Goal: Information Seeking & Learning: Learn about a topic

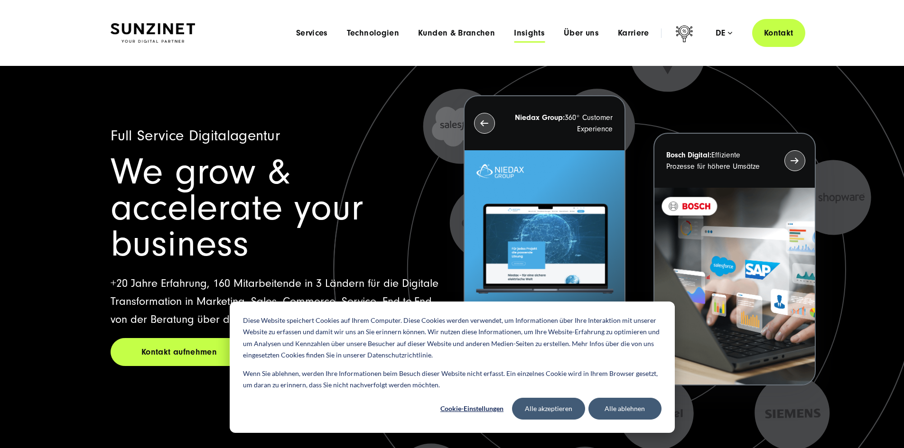
click at [514, 34] on span "Insights" at bounding box center [529, 32] width 31 height 9
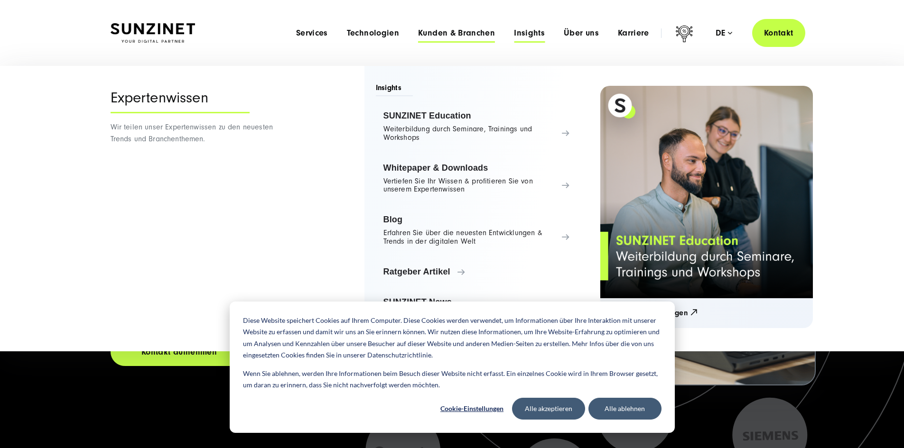
click at [418, 33] on span "Kunden & Branchen" at bounding box center [456, 32] width 77 height 9
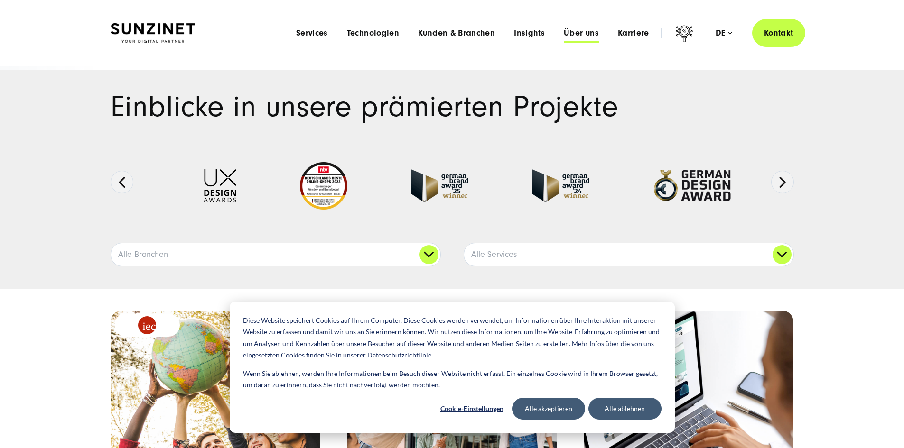
click at [564, 32] on span "Über uns" at bounding box center [581, 32] width 35 height 9
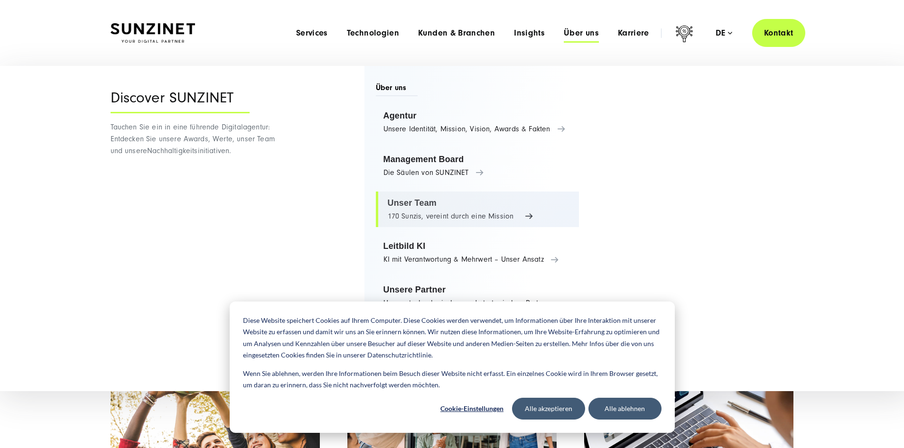
click at [545, 208] on link "Unser Team 170 Sunzis, vereint durch eine Mission" at bounding box center [478, 210] width 204 height 36
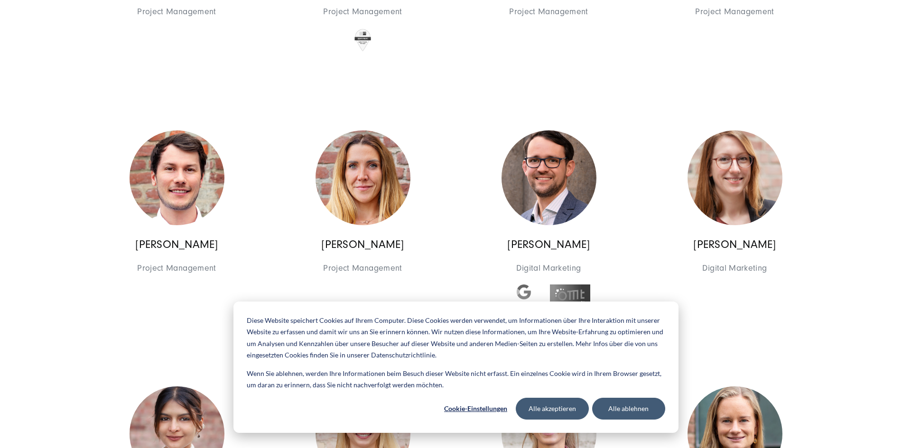
scroll to position [2436, 0]
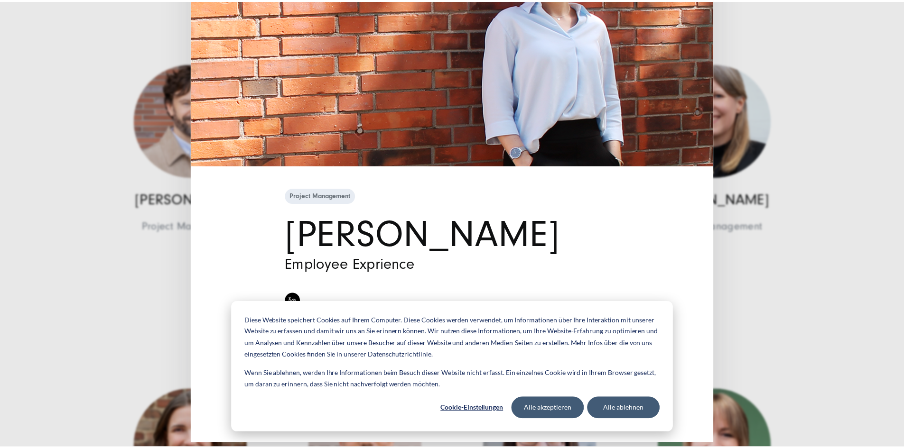
scroll to position [0, 0]
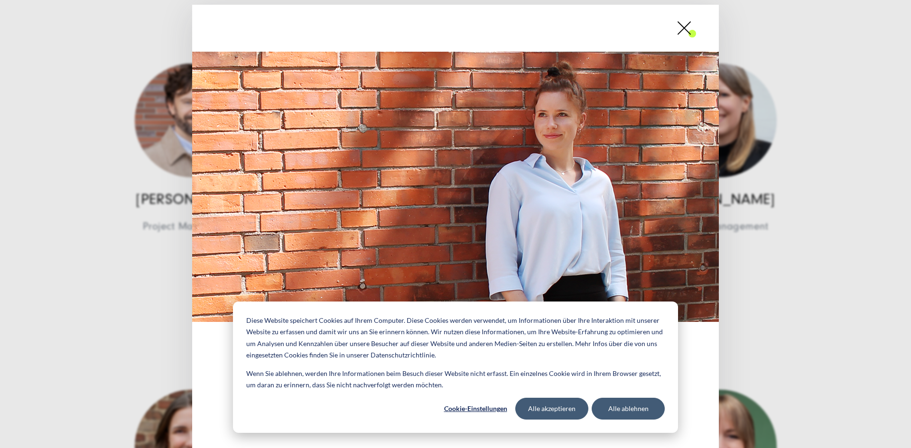
click at [696, 34] on span at bounding box center [696, 28] width 0 height 24
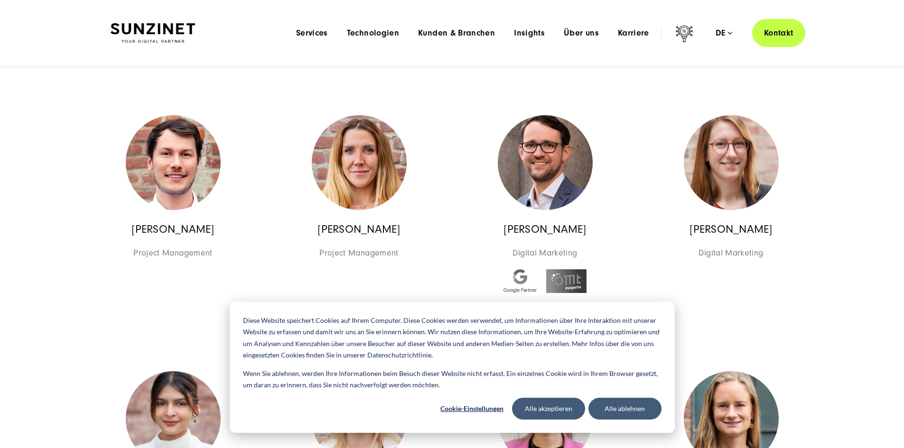
scroll to position [2325, 0]
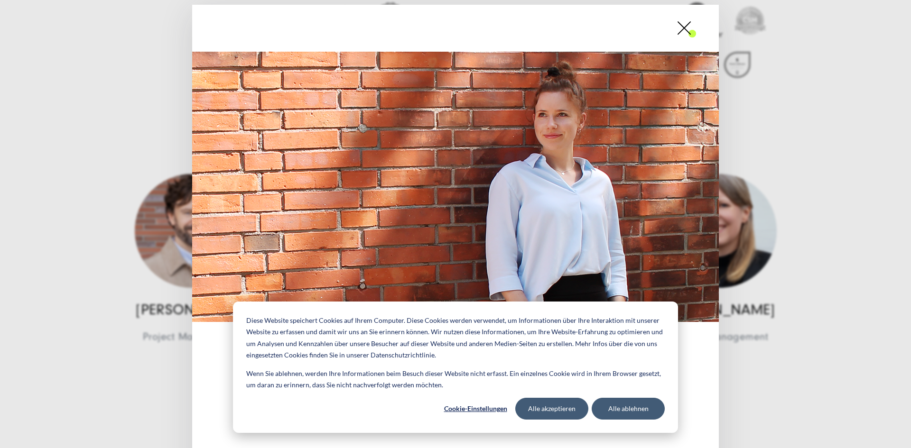
click at [744, 137] on div "Project Management [PERSON_NAME] Employee Exprience" at bounding box center [455, 224] width 911 height 448
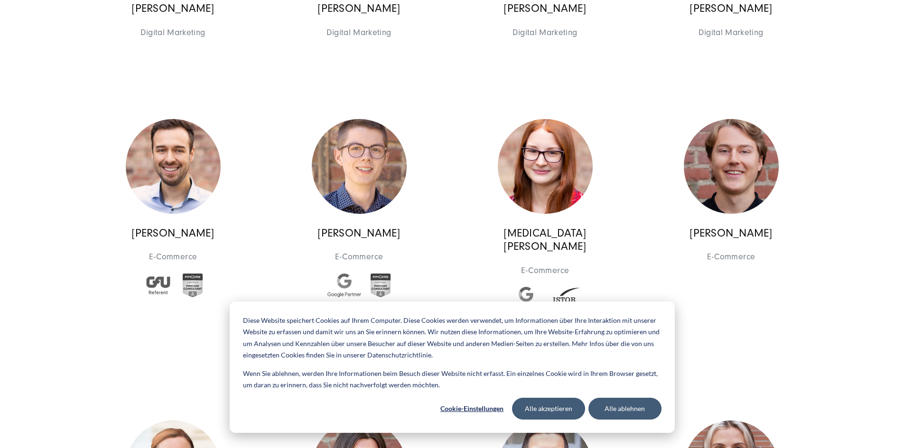
scroll to position [3654, 0]
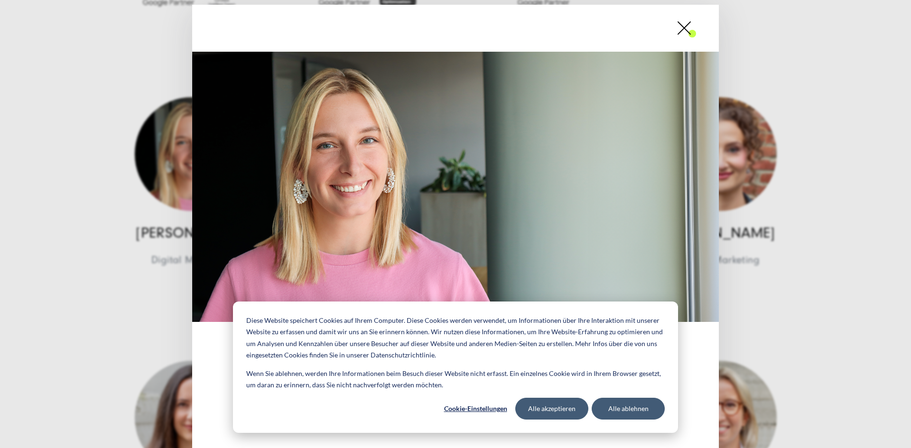
click at [134, 165] on div "Digital Marketing [PERSON_NAME] Digital Marketing" at bounding box center [455, 224] width 911 height 448
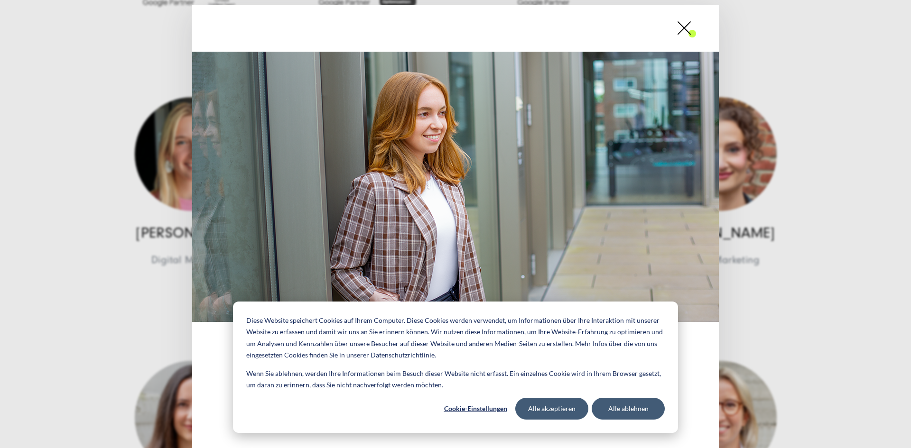
click at [774, 213] on div "Digital Marketing [PERSON_NAME] Digital Marketing" at bounding box center [455, 224] width 911 height 448
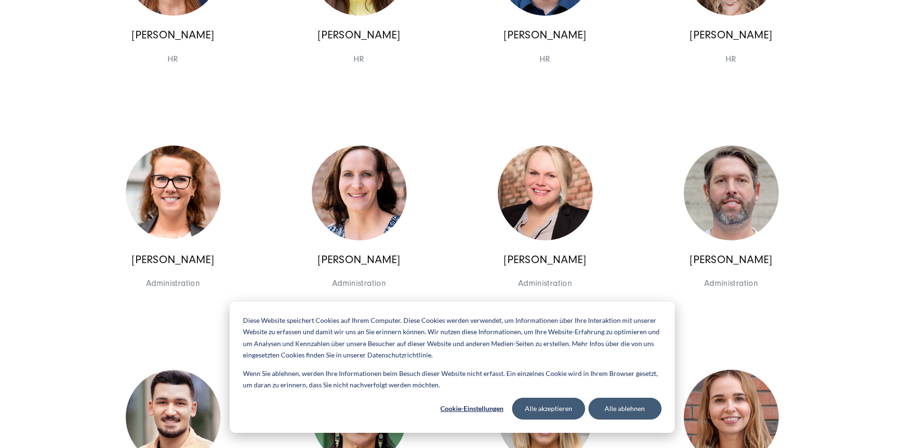
scroll to position [4207, 0]
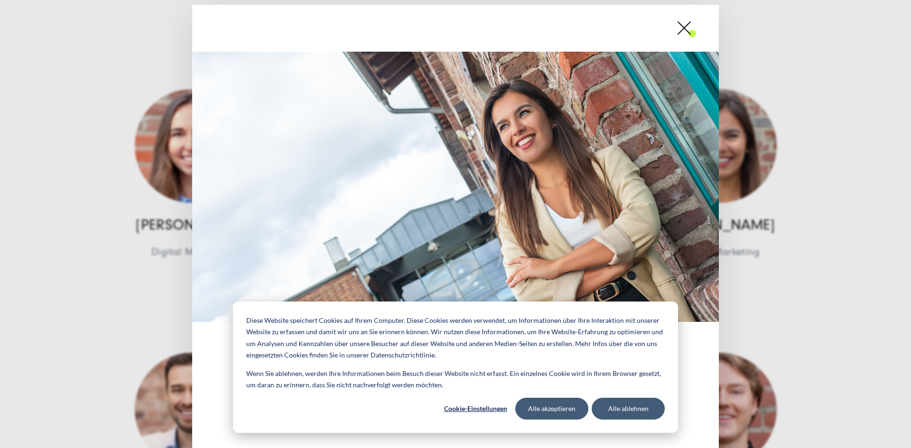
click at [761, 166] on div "Digital Marketing [PERSON_NAME] Digital Marketing" at bounding box center [455, 224] width 911 height 448
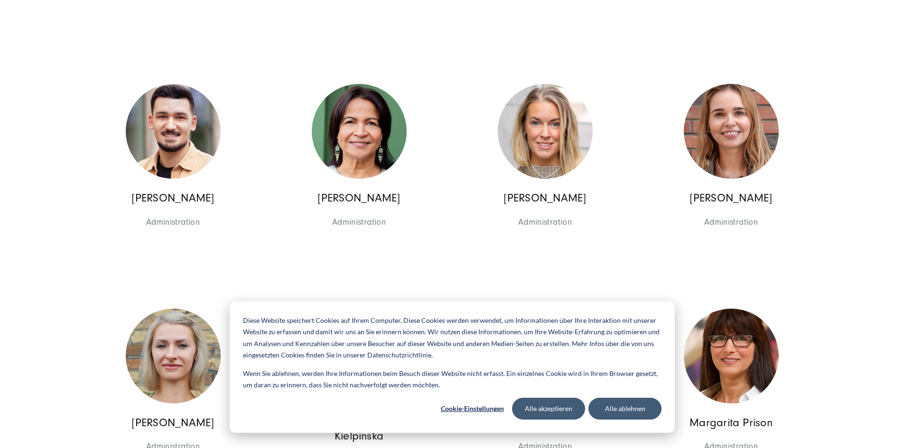
scroll to position [4428, 0]
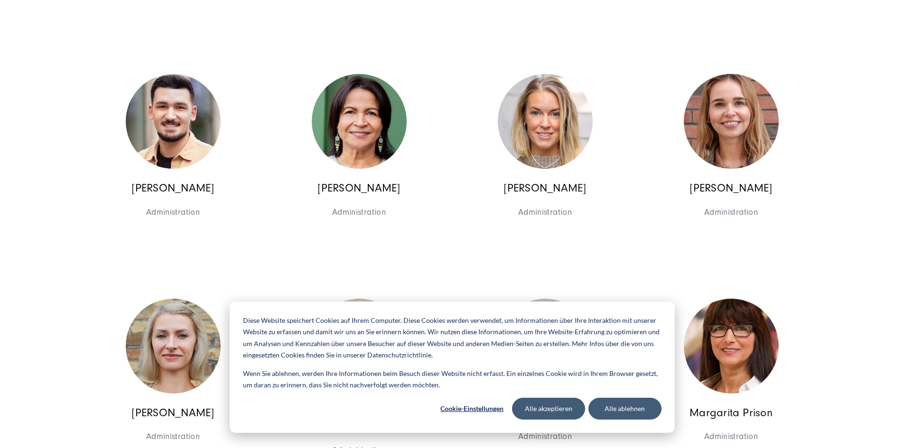
drag, startPoint x: 765, startPoint y: 223, endPoint x: 831, endPoint y: 98, distance: 141.8
click at [831, 98] on section "+20 Jahre Erfahrung und 170 Experten, in 3 Ländern Das Team: Alle unsere Teammi…" at bounding box center [452, 227] width 904 height 9181
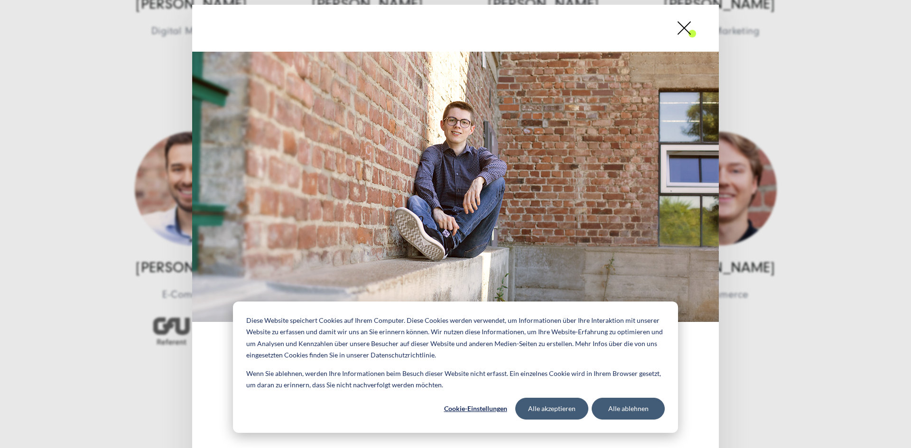
click at [113, 139] on div "E-Commerce [PERSON_NAME] E-Commerce" at bounding box center [455, 224] width 911 height 448
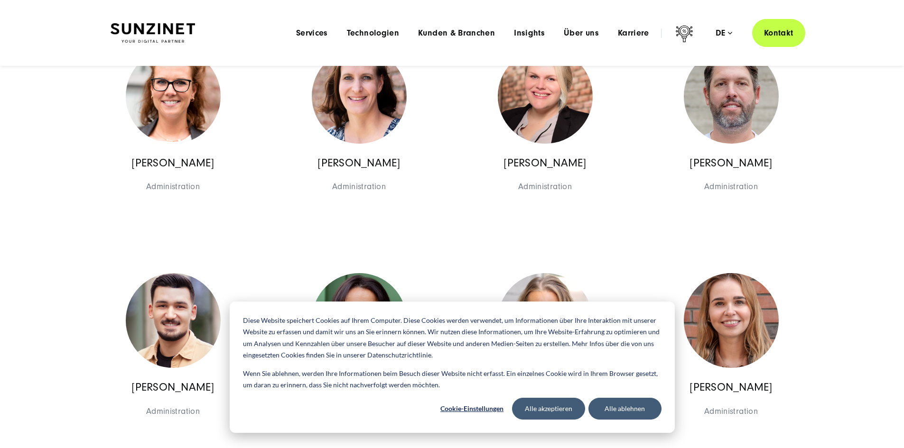
scroll to position [4207, 0]
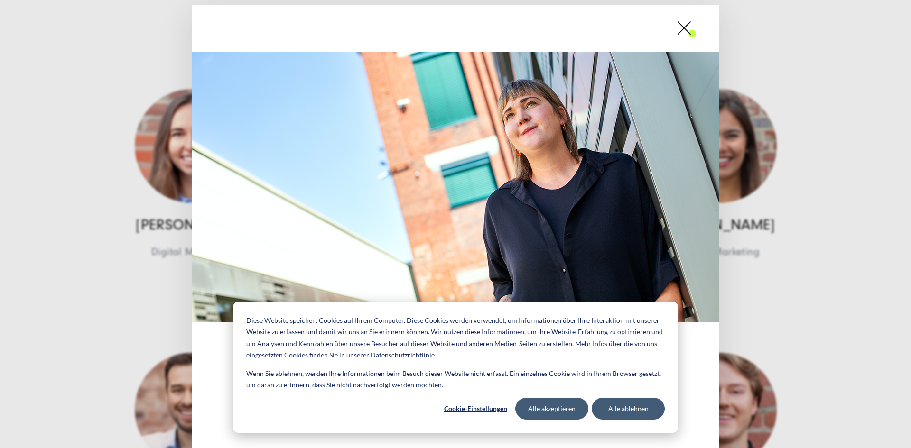
click at [131, 227] on div "Digital Marketing [PERSON_NAME] Digital Marketing [PERSON_NAME], eine Naturlieb…" at bounding box center [455, 224] width 911 height 448
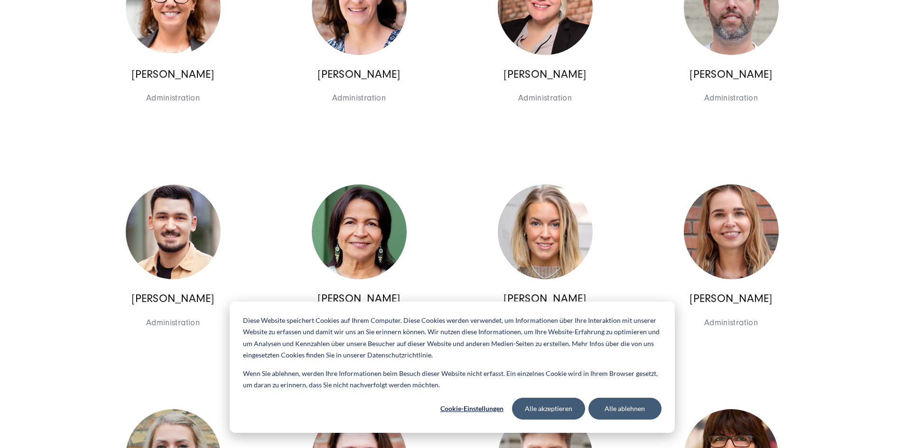
scroll to position [4428, 0]
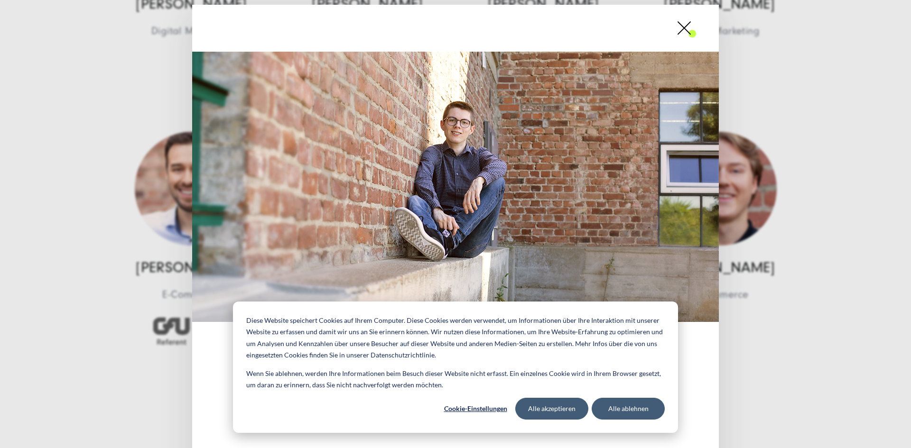
click at [765, 154] on div "E-Commerce [PERSON_NAME] E-Commerce" at bounding box center [455, 224] width 911 height 448
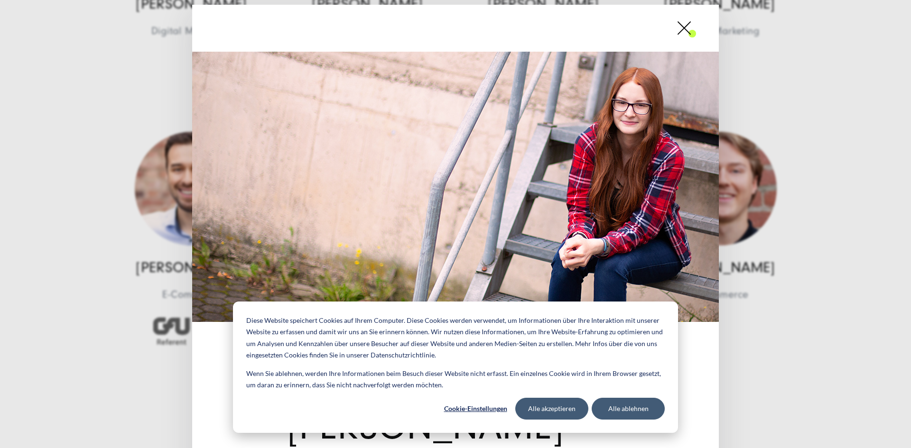
click at [782, 174] on div "E-Commerce [MEDICAL_DATA][PERSON_NAME] E-Commerce" at bounding box center [455, 224] width 911 height 448
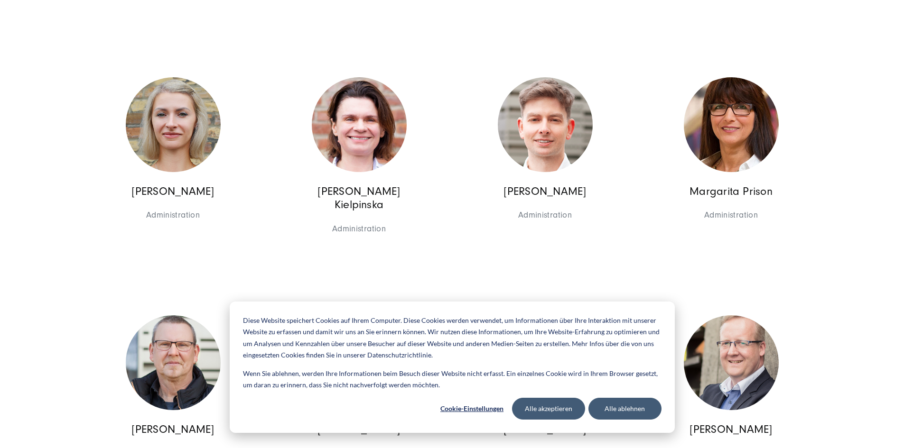
scroll to position [4761, 0]
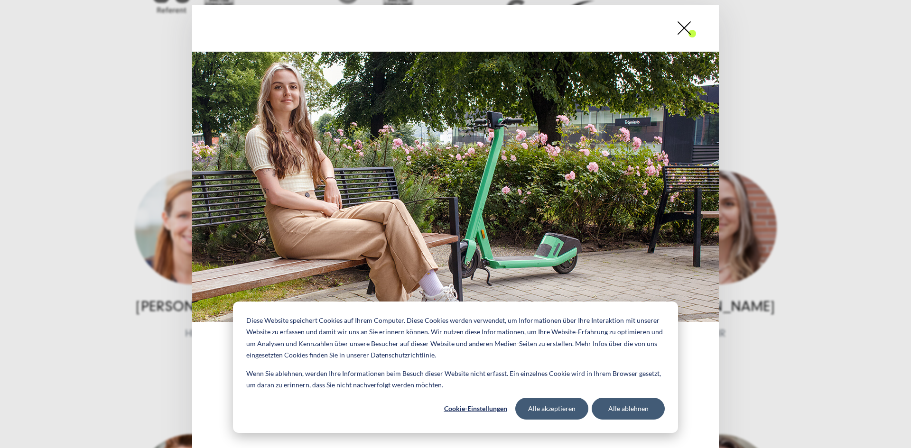
click at [117, 214] on div "HR [PERSON_NAME] HR" at bounding box center [455, 224] width 911 height 448
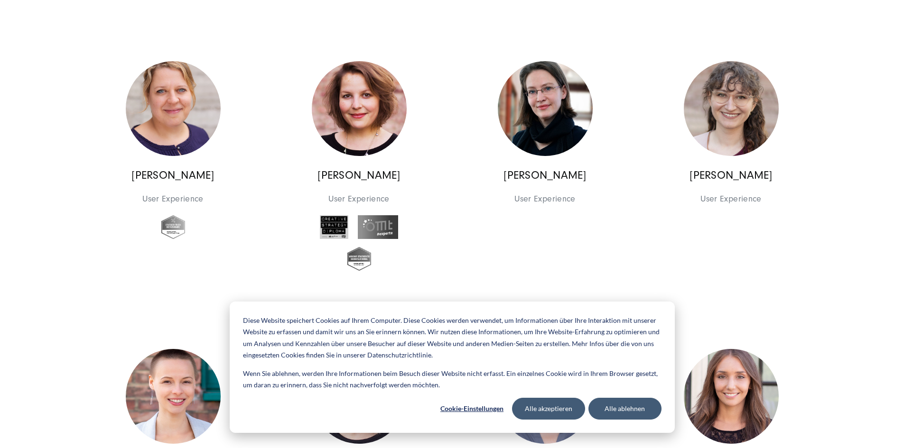
scroll to position [5646, 0]
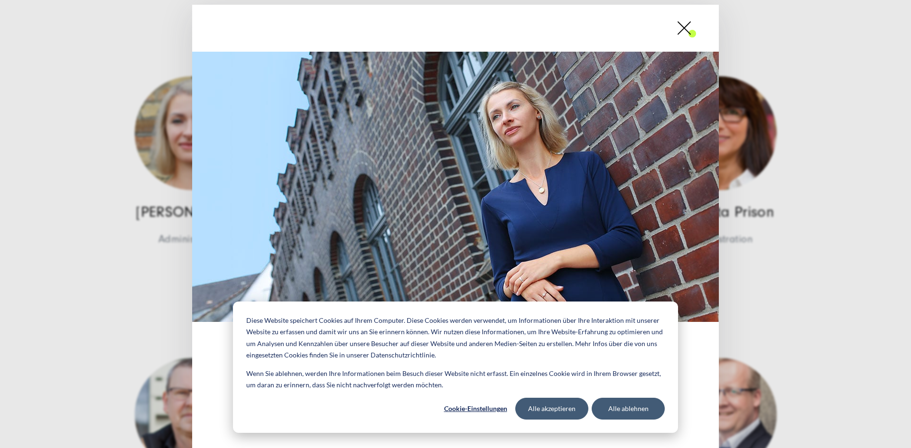
click at [88, 191] on div "Administration [PERSON_NAME] Administration" at bounding box center [455, 224] width 911 height 448
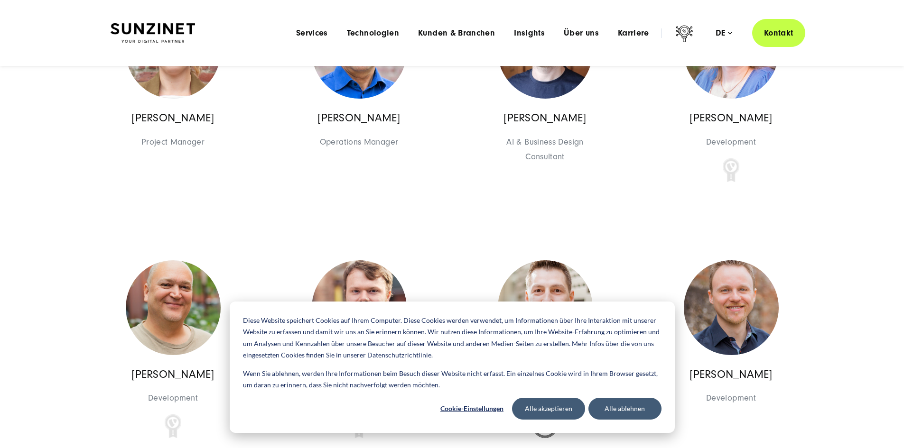
scroll to position [6421, 0]
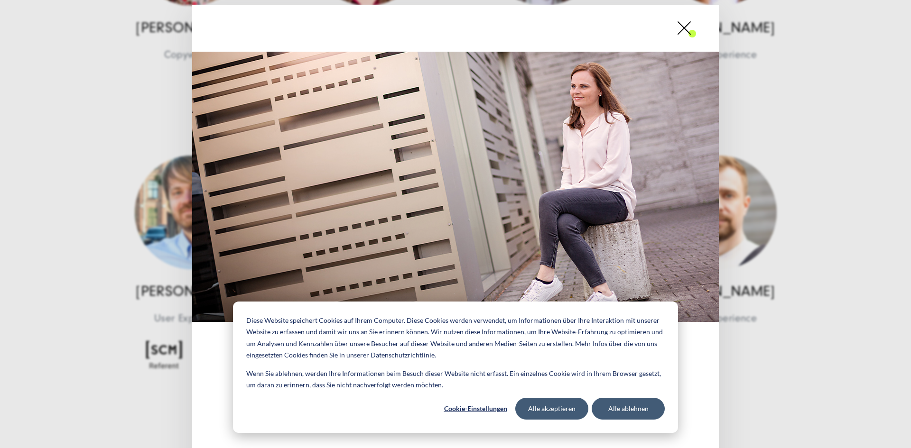
click at [759, 124] on div "User Experience [PERSON_NAME] User Experience" at bounding box center [455, 224] width 911 height 448
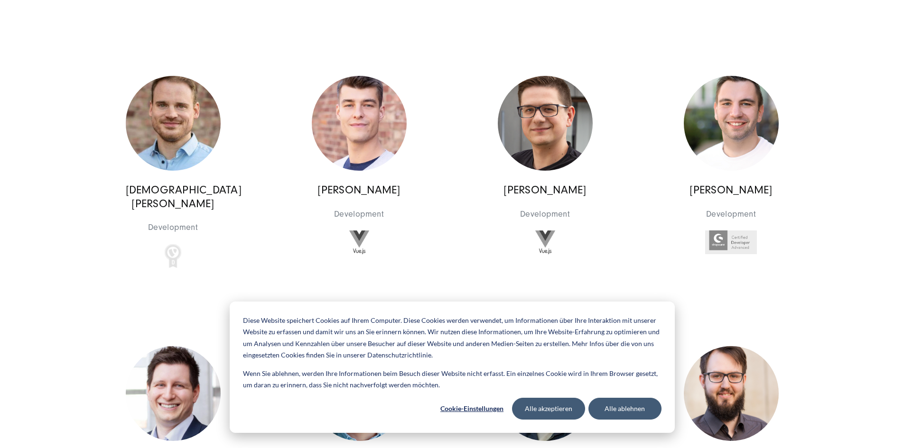
scroll to position [7086, 0]
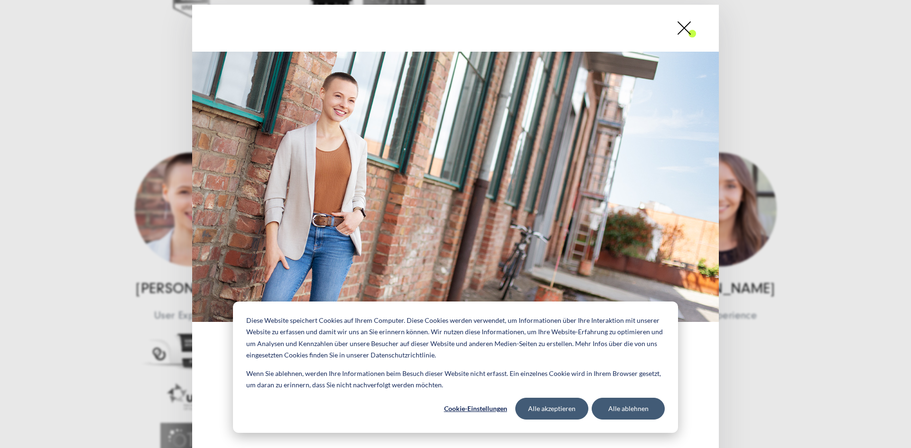
click at [109, 211] on div "User Experience [PERSON_NAME] User Experience" at bounding box center [455, 224] width 911 height 448
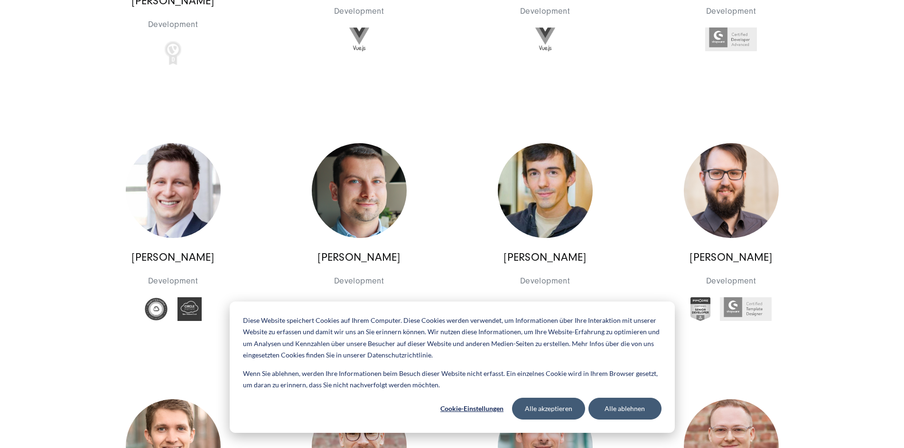
scroll to position [7197, 0]
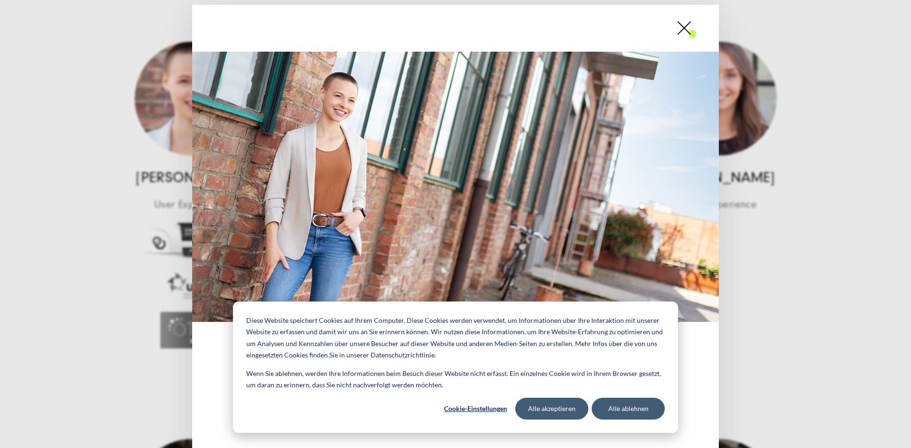
click at [111, 158] on div "User Experience [PERSON_NAME] User Experience" at bounding box center [455, 224] width 911 height 448
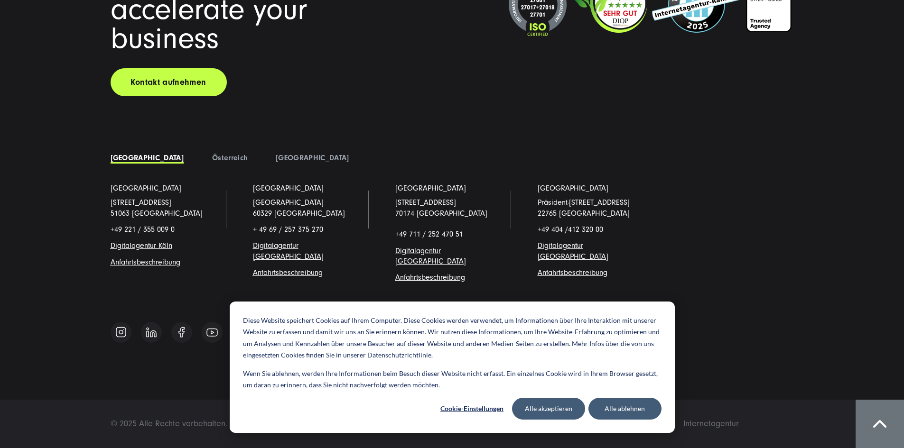
scroll to position [10518, 0]
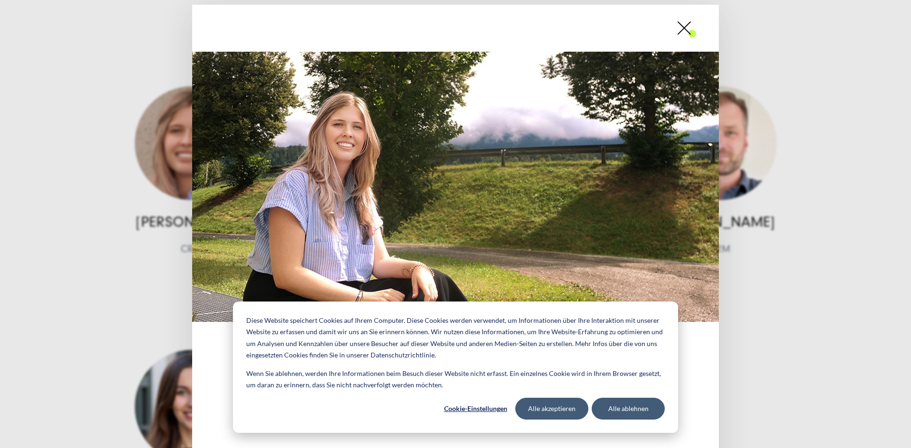
click at [119, 168] on div "CRM Business Development Digital Marketing [PERSON_NAME] CRM" at bounding box center [455, 224] width 911 height 448
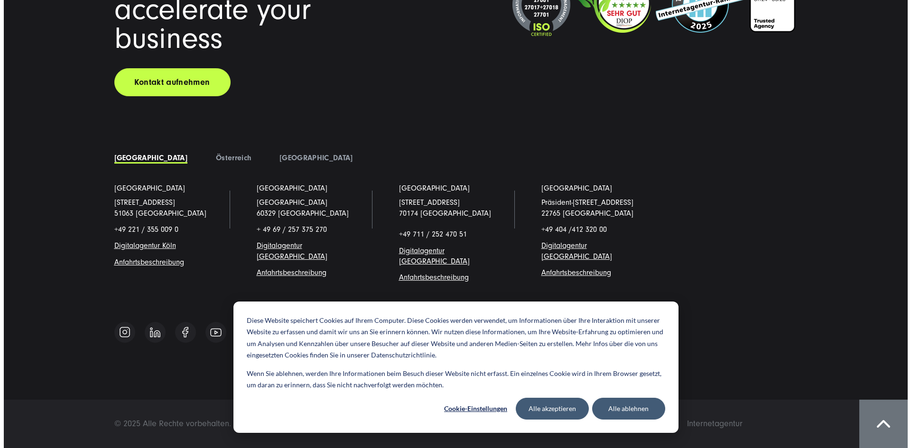
scroll to position [10739, 0]
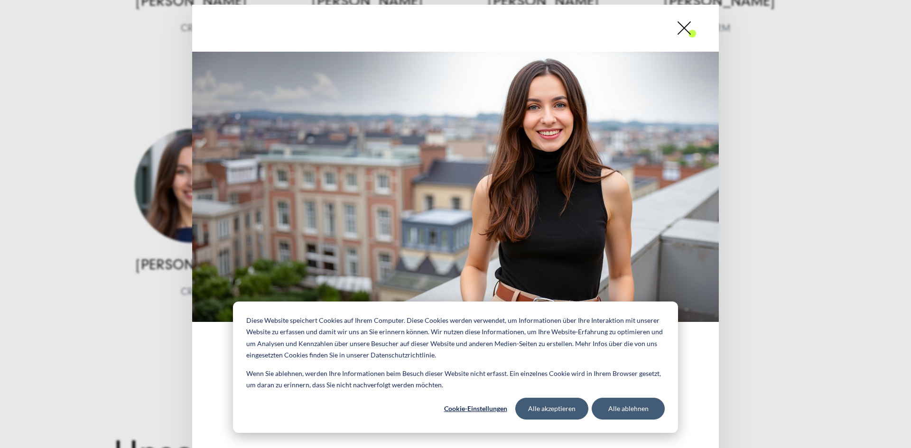
click at [810, 184] on div "CRM Business Development [PERSON_NAME] CRM" at bounding box center [455, 224] width 911 height 448
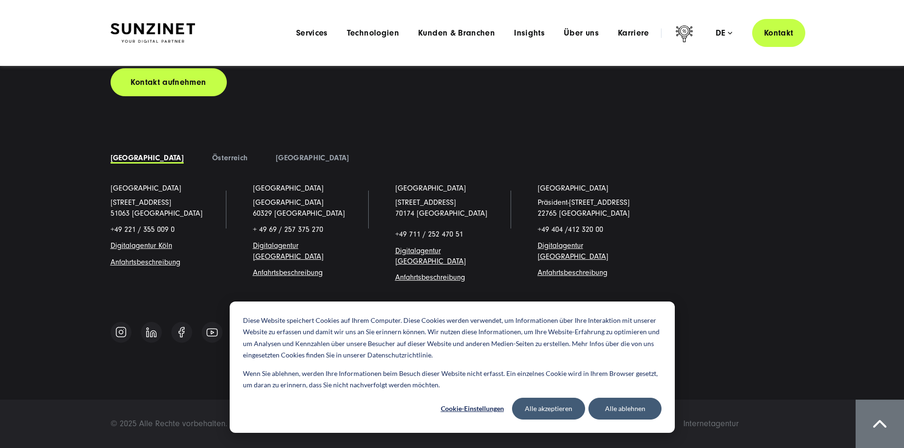
scroll to position [10518, 0]
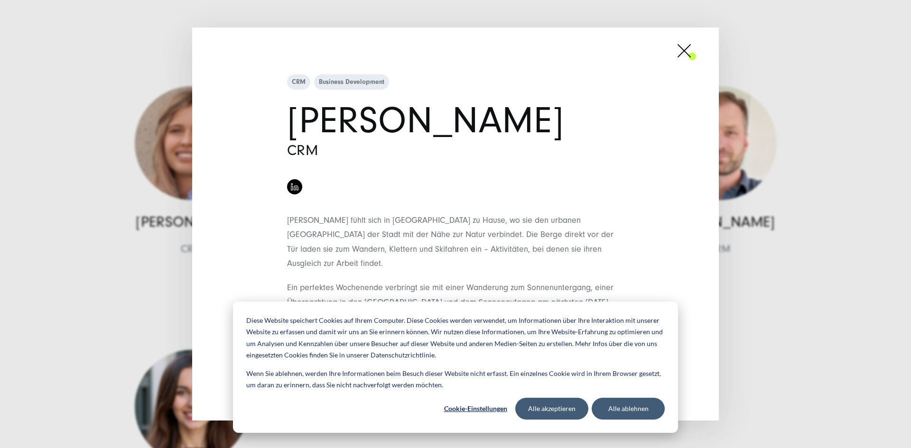
click at [746, 193] on div "CRM Business Development [PERSON_NAME] CRM Reisen bedeutet für sie, neue Perspe…" at bounding box center [455, 224] width 911 height 448
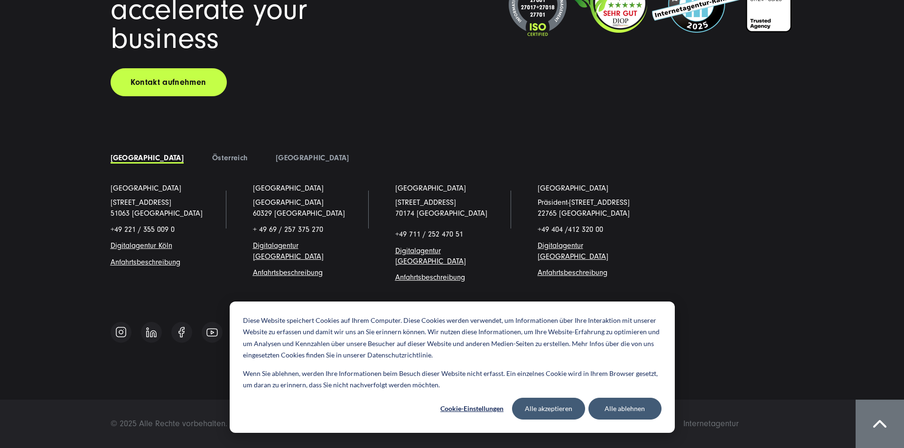
scroll to position [10739, 0]
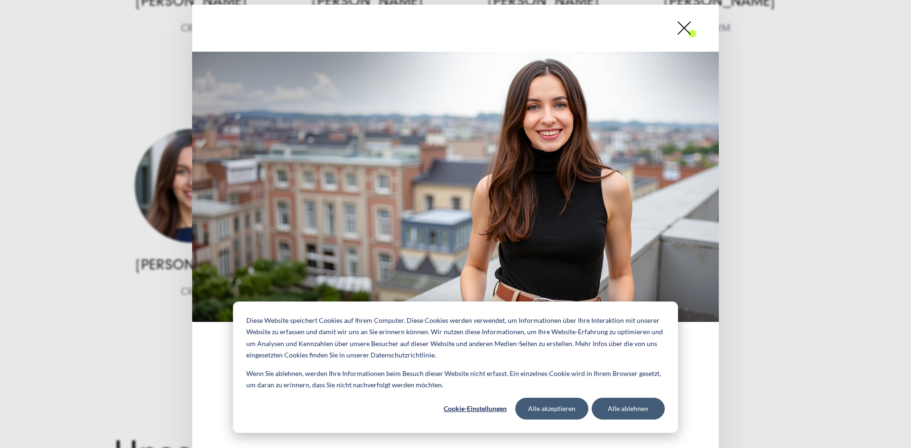
click at [773, 171] on div "CRM Business Development [PERSON_NAME] CRM" at bounding box center [455, 224] width 911 height 448
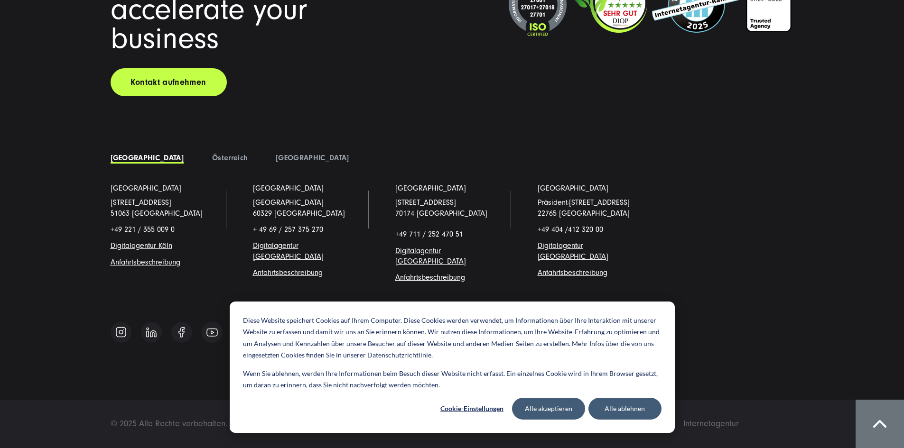
scroll to position [10801, 0]
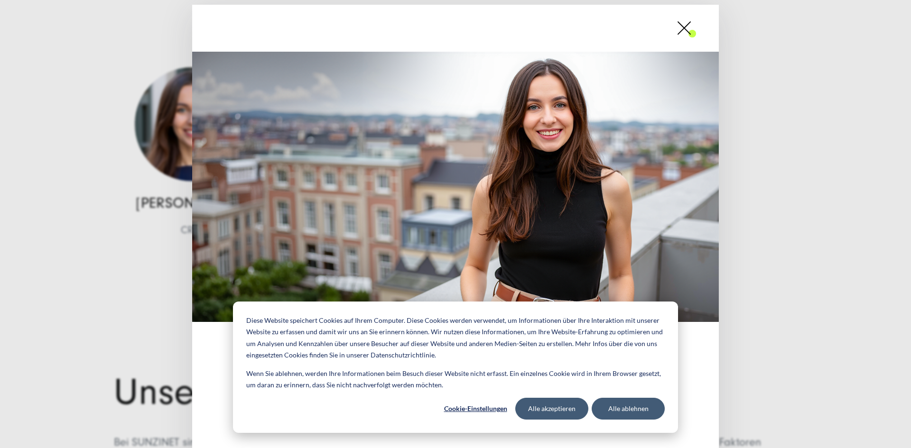
click at [545, 113] on img at bounding box center [455, 187] width 527 height 270
click at [546, 115] on img at bounding box center [455, 187] width 527 height 270
click at [549, 126] on img at bounding box center [455, 187] width 527 height 270
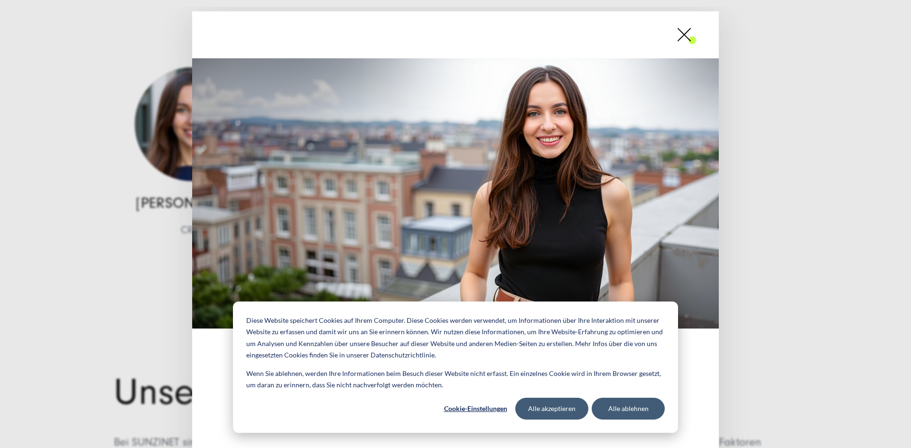
click at [552, 148] on img at bounding box center [455, 193] width 527 height 270
click at [552, 161] on img at bounding box center [455, 193] width 527 height 270
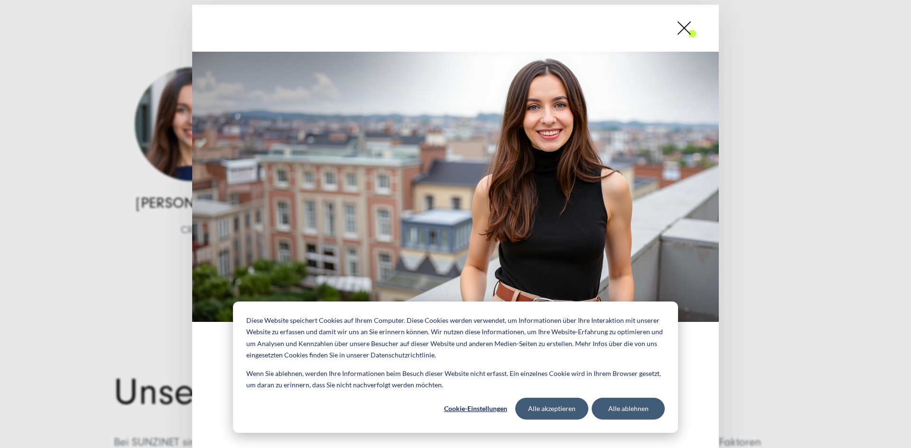
click at [552, 169] on img at bounding box center [455, 187] width 527 height 270
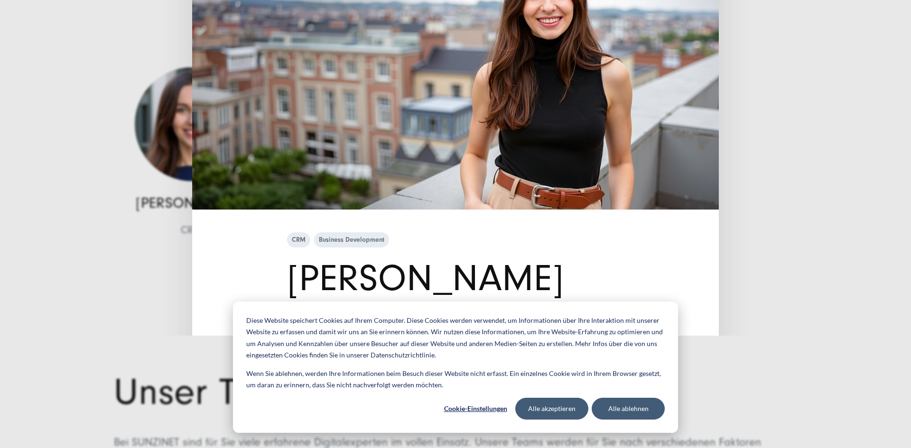
drag, startPoint x: 549, startPoint y: 227, endPoint x: 546, endPoint y: 80, distance: 146.7
click at [546, 80] on img at bounding box center [455, 74] width 527 height 270
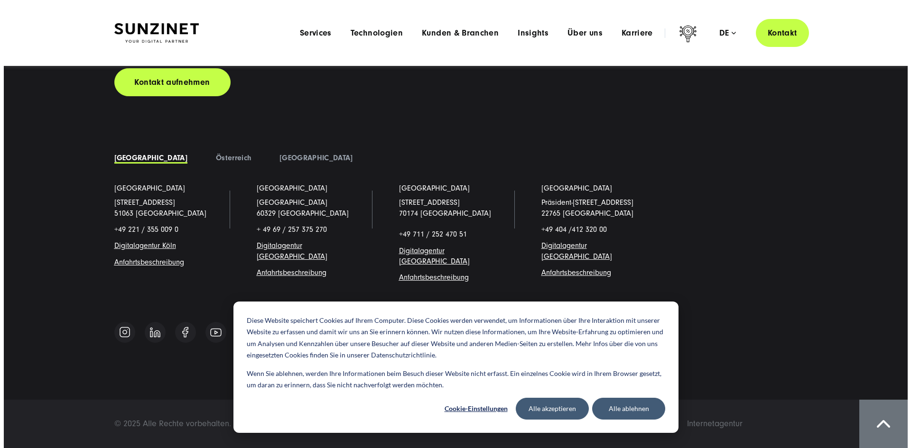
scroll to position [10690, 0]
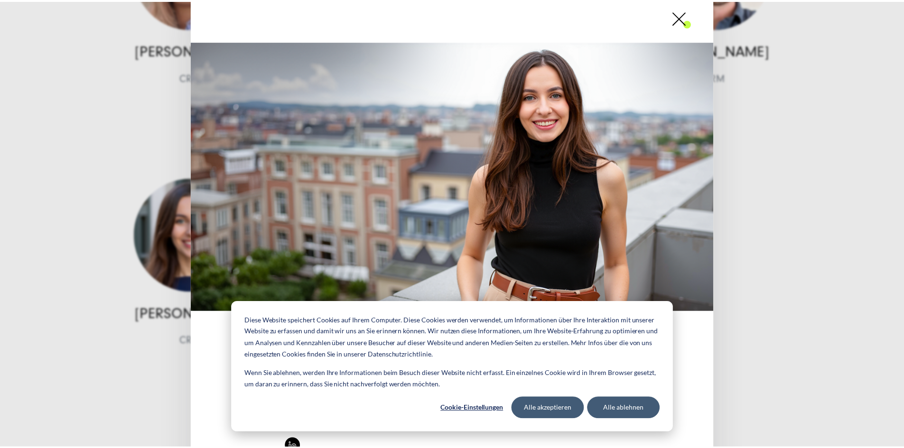
scroll to position [0, 0]
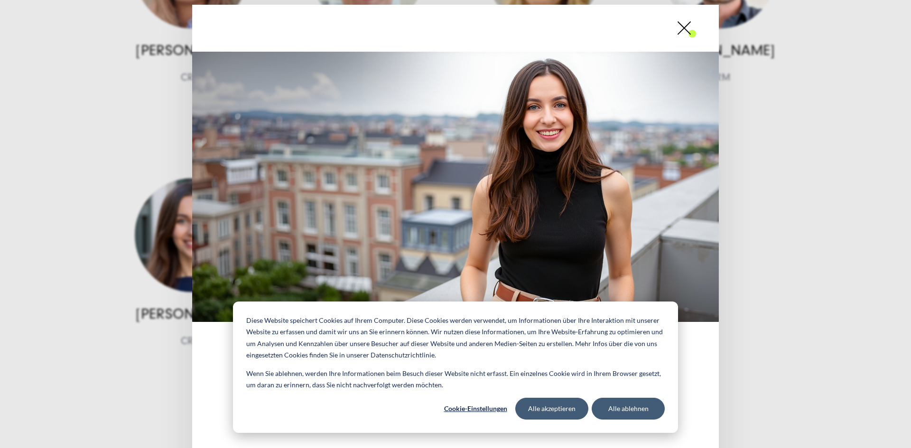
click at [532, 109] on img at bounding box center [455, 187] width 527 height 270
click at [696, 30] on span at bounding box center [696, 28] width 0 height 24
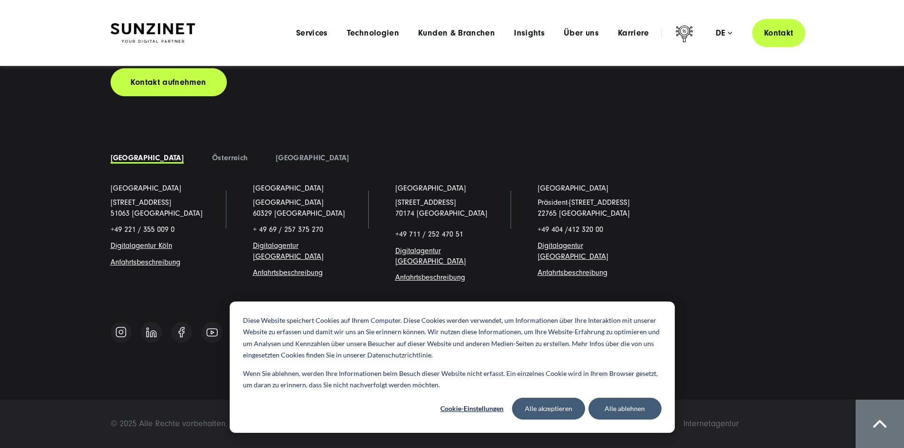
scroll to position [10579, 0]
click at [676, 39] on icon at bounding box center [684, 35] width 23 height 23
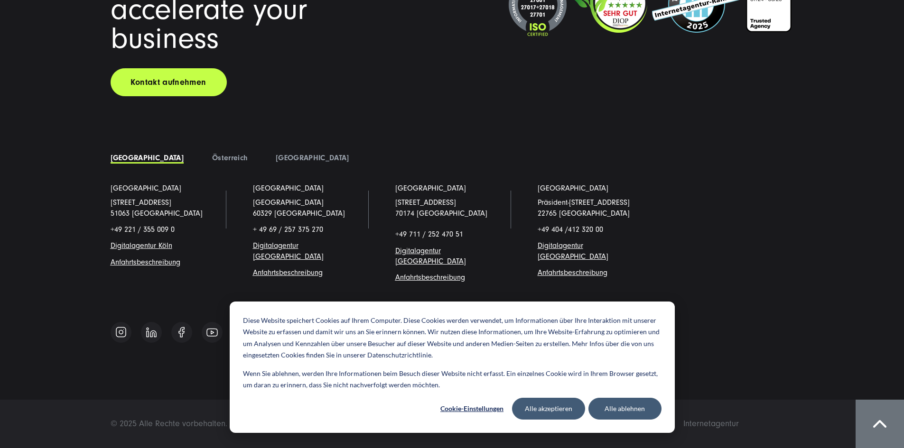
scroll to position [10690, 0]
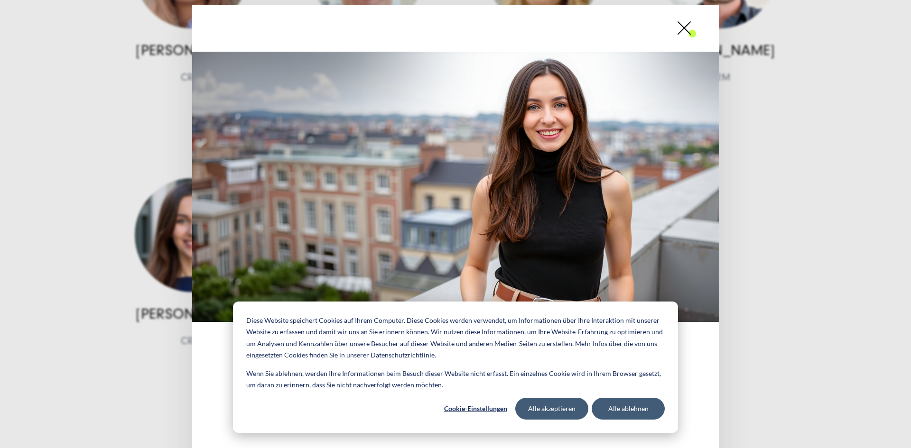
click at [696, 33] on span at bounding box center [696, 28] width 0 height 24
